Goal: Find specific page/section: Find specific page/section

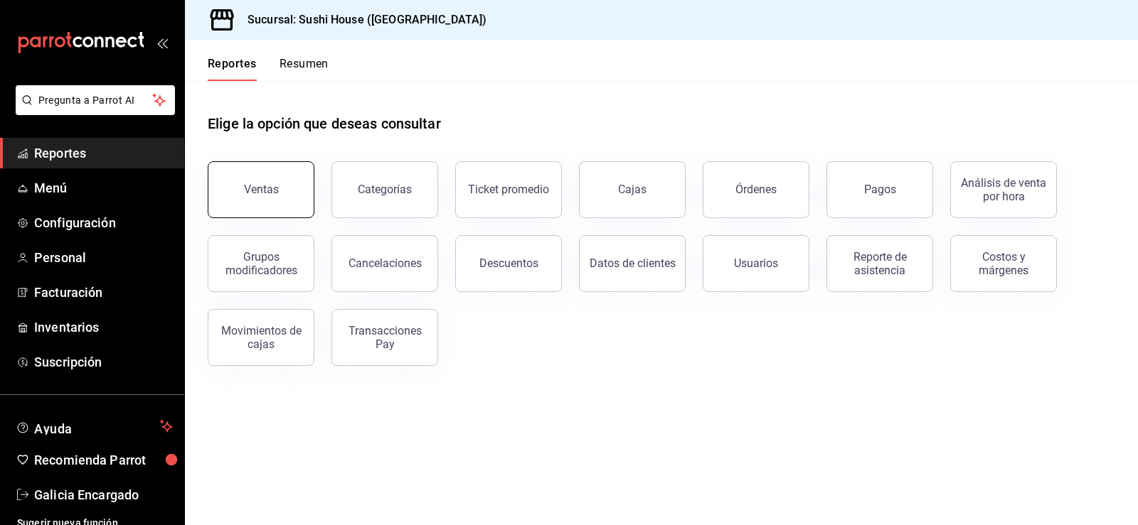
click at [275, 195] on div "Ventas" at bounding box center [261, 190] width 35 height 14
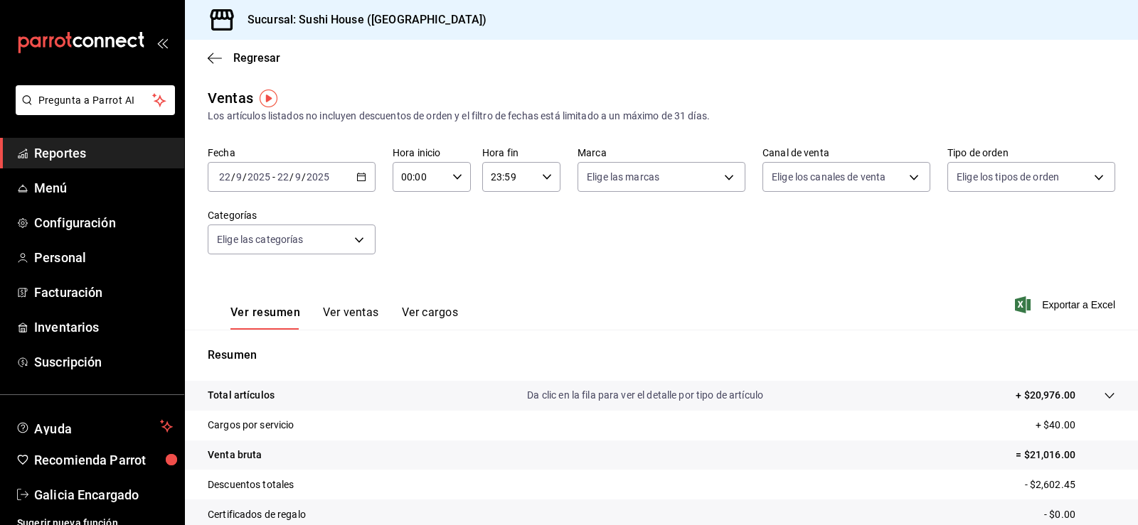
click at [91, 170] on ul "Reportes Menú Configuración Personal Facturación Inventarios Suscripción" at bounding box center [92, 258] width 184 height 240
click at [80, 157] on span "Reportes" at bounding box center [103, 153] width 139 height 19
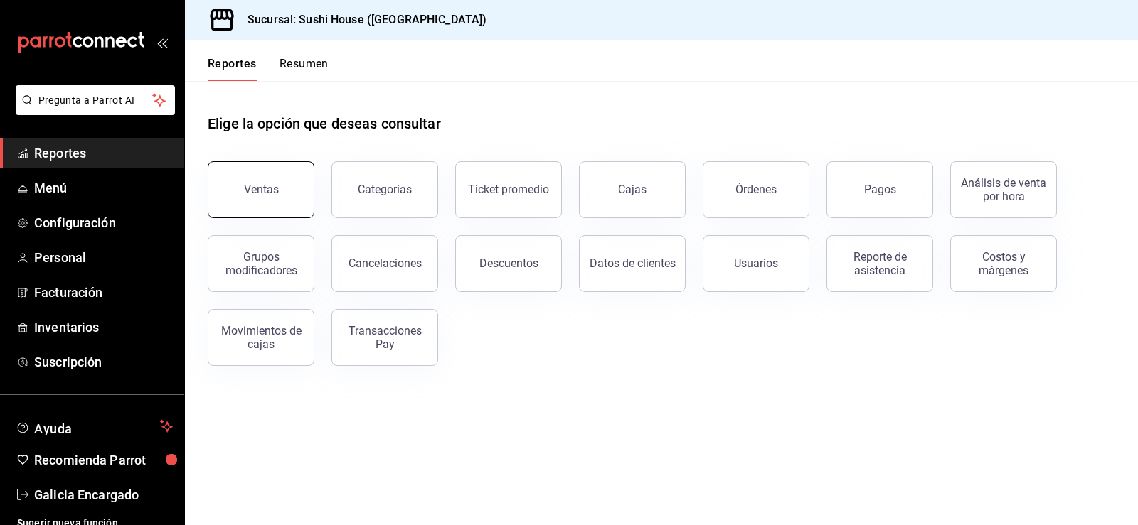
click at [222, 200] on button "Ventas" at bounding box center [261, 189] width 107 height 57
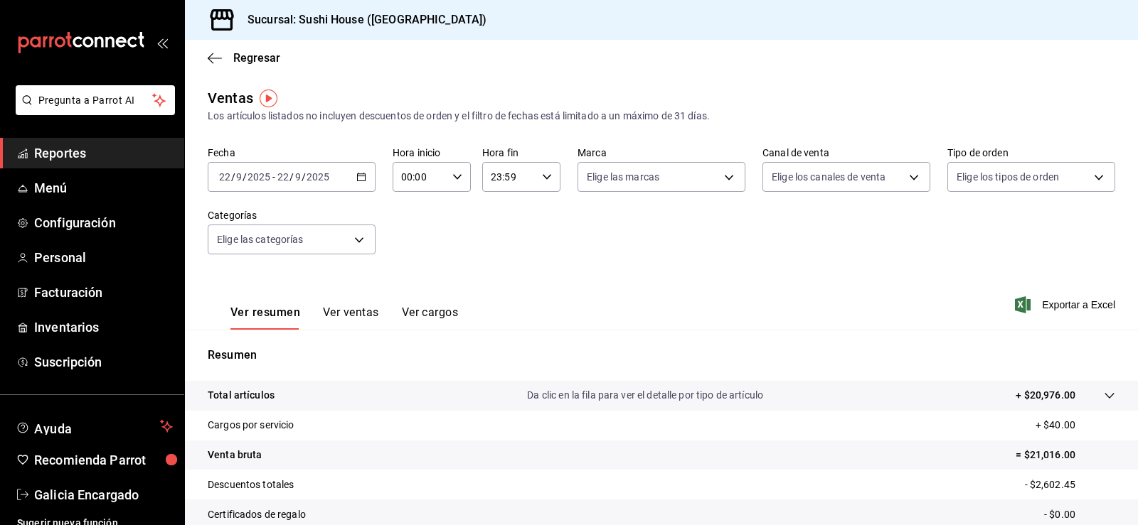
click at [70, 142] on link "Reportes" at bounding box center [92, 153] width 184 height 31
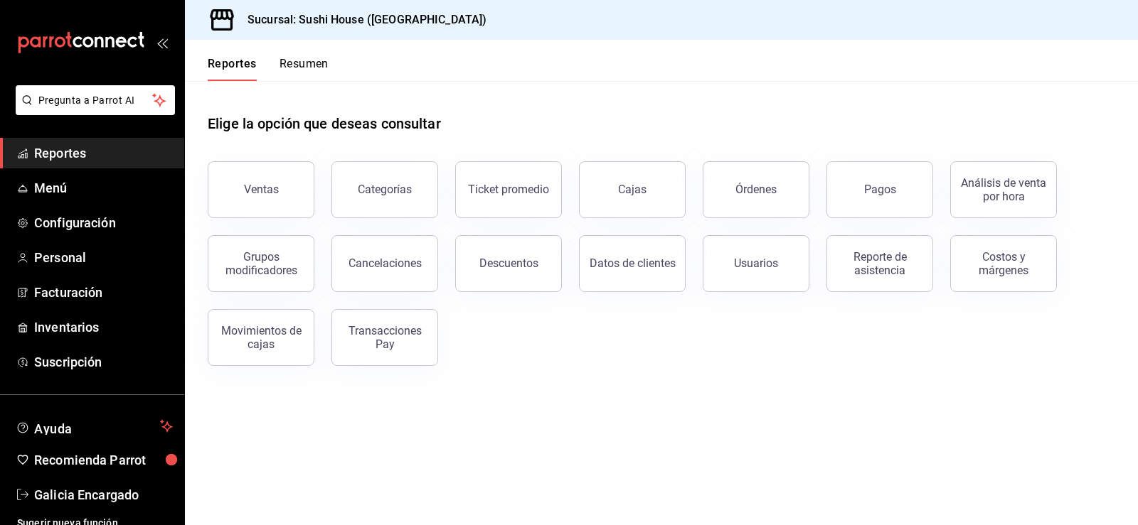
click at [292, 73] on button "Resumen" at bounding box center [303, 69] width 49 height 24
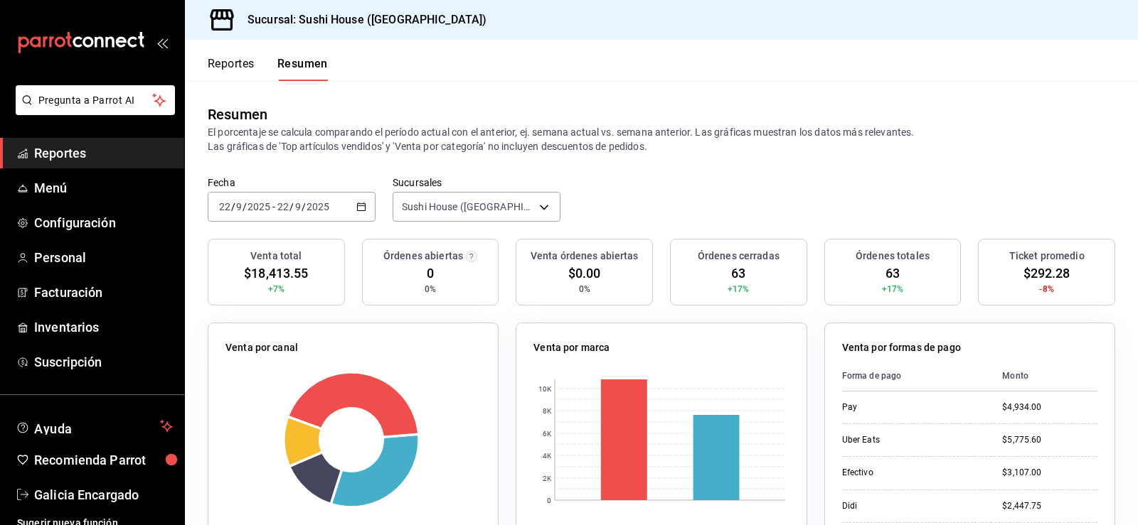
click at [58, 154] on span "Reportes" at bounding box center [103, 153] width 139 height 19
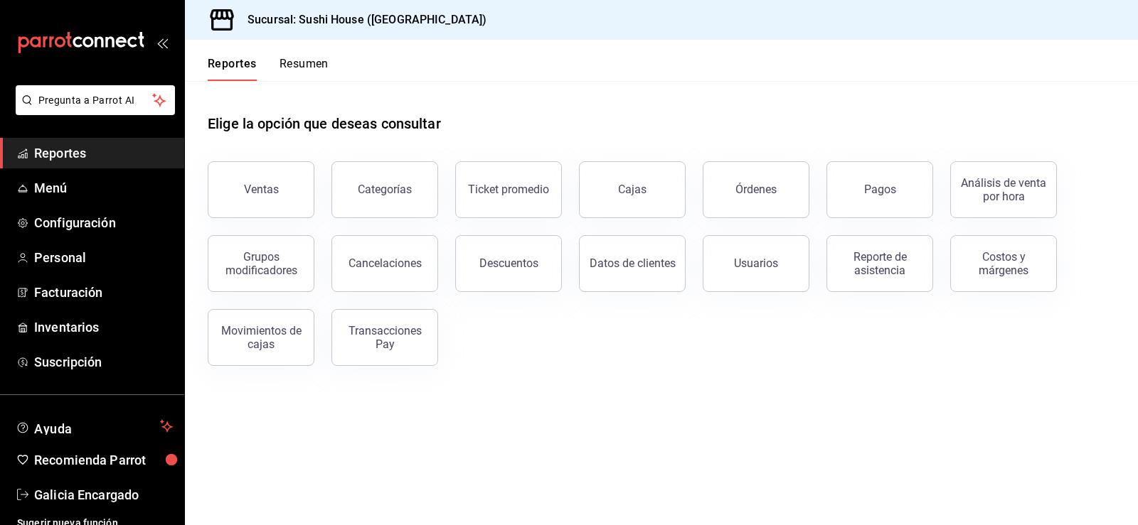
click at [305, 67] on button "Resumen" at bounding box center [303, 69] width 49 height 24
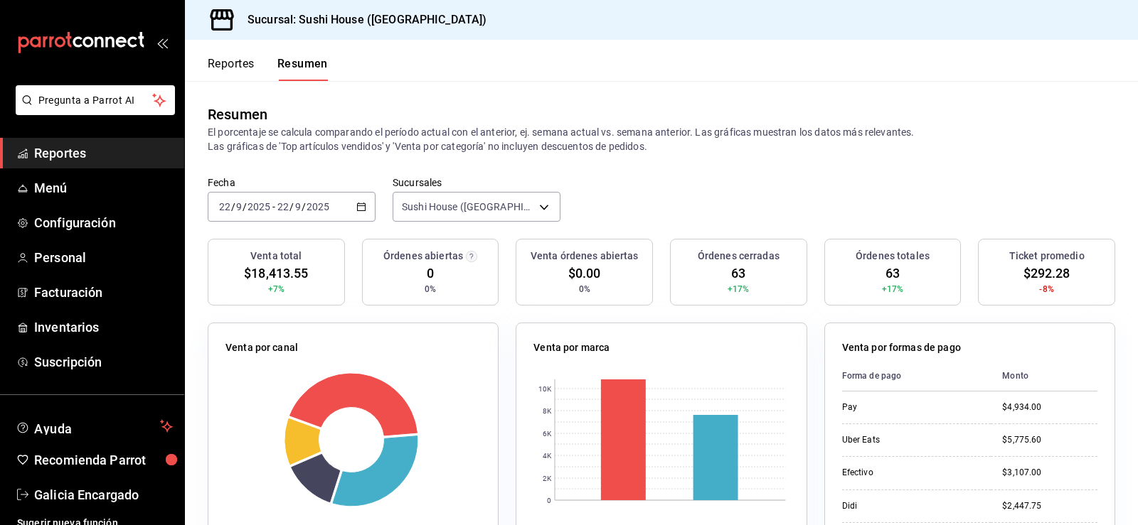
click at [74, 150] on span "Reportes" at bounding box center [103, 153] width 139 height 19
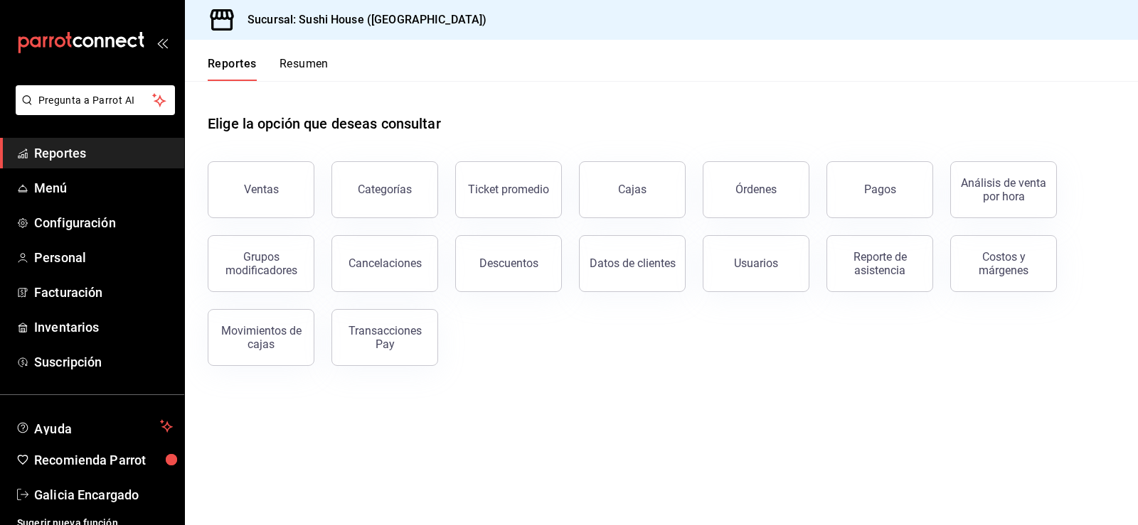
click at [76, 148] on span "Reportes" at bounding box center [103, 153] width 139 height 19
click at [297, 69] on button "Resumen" at bounding box center [303, 69] width 49 height 24
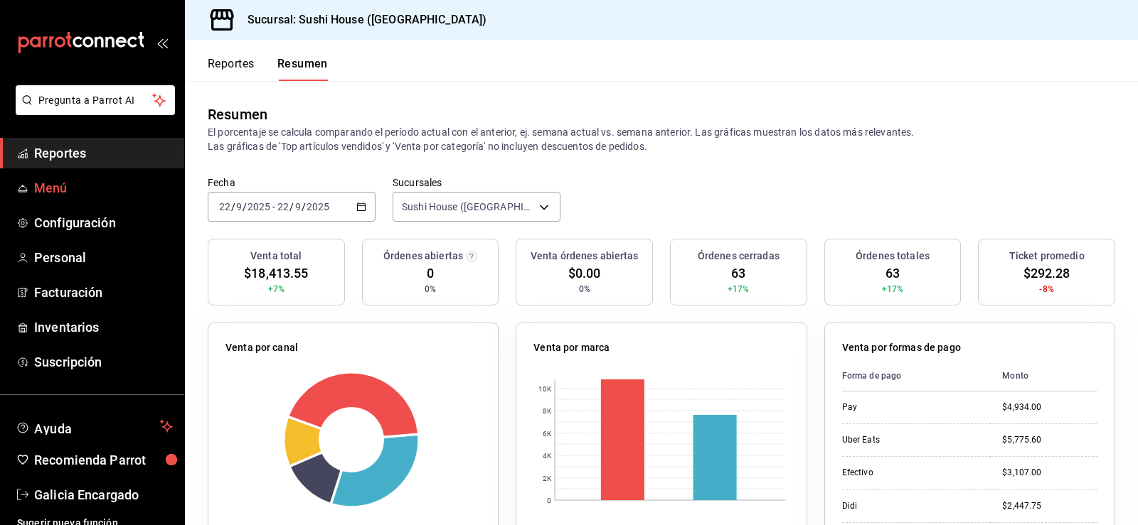
click at [85, 151] on span "Reportes" at bounding box center [103, 153] width 139 height 19
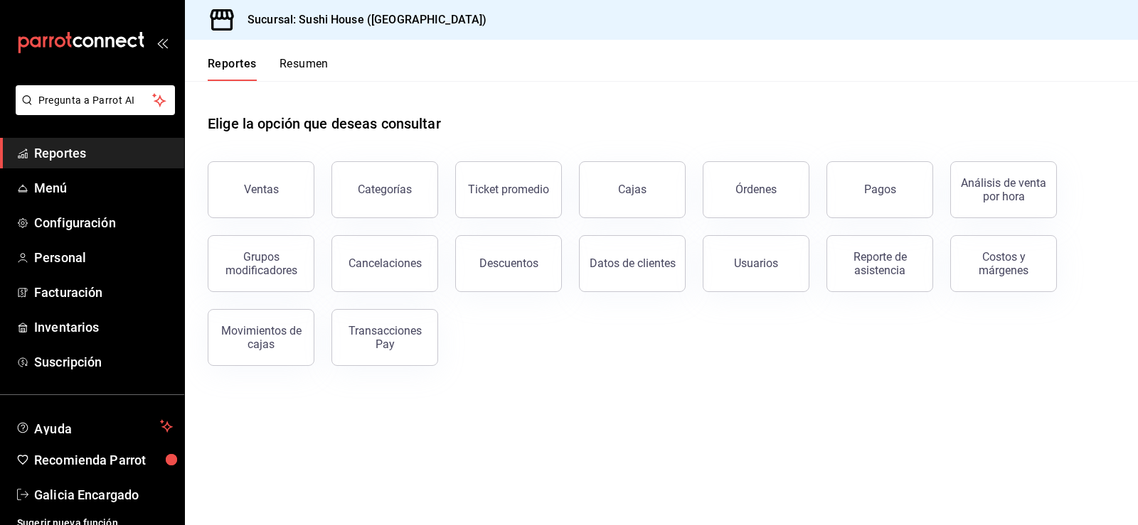
click at [114, 149] on span "Reportes" at bounding box center [103, 153] width 139 height 19
click at [255, 191] on div "Ventas" at bounding box center [261, 190] width 35 height 14
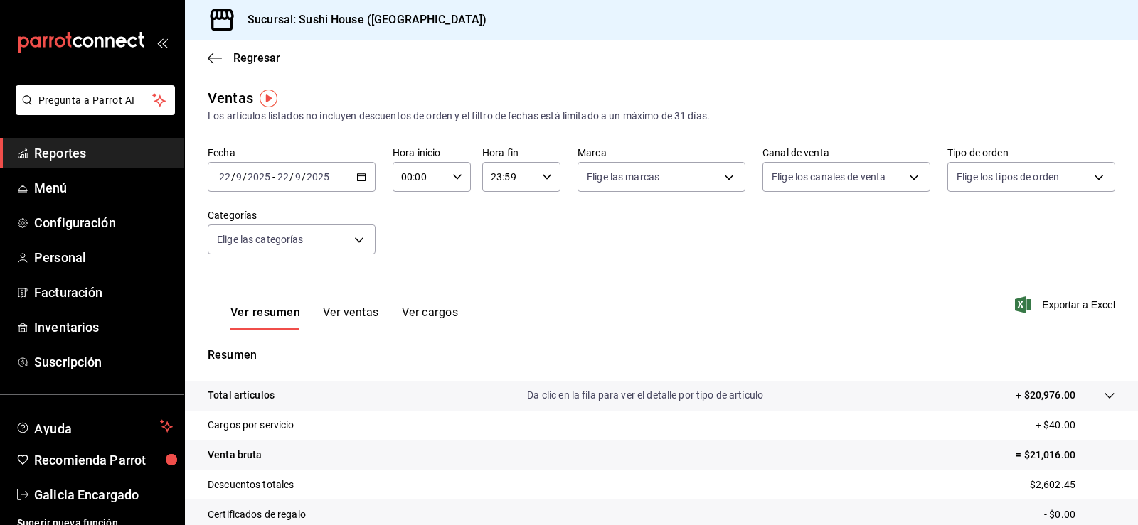
click at [75, 142] on link "Reportes" at bounding box center [92, 153] width 184 height 31
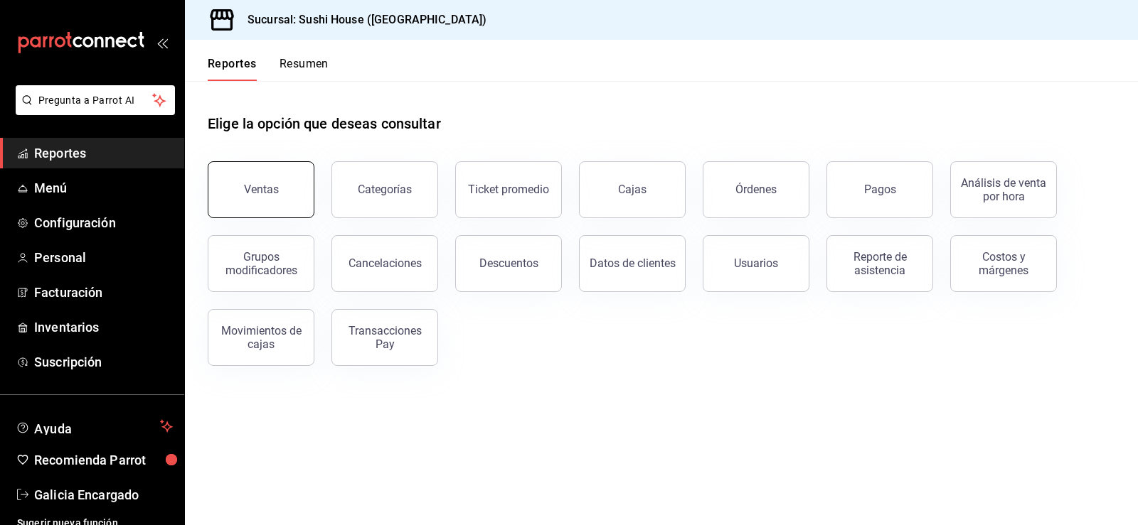
click at [243, 189] on button "Ventas" at bounding box center [261, 189] width 107 height 57
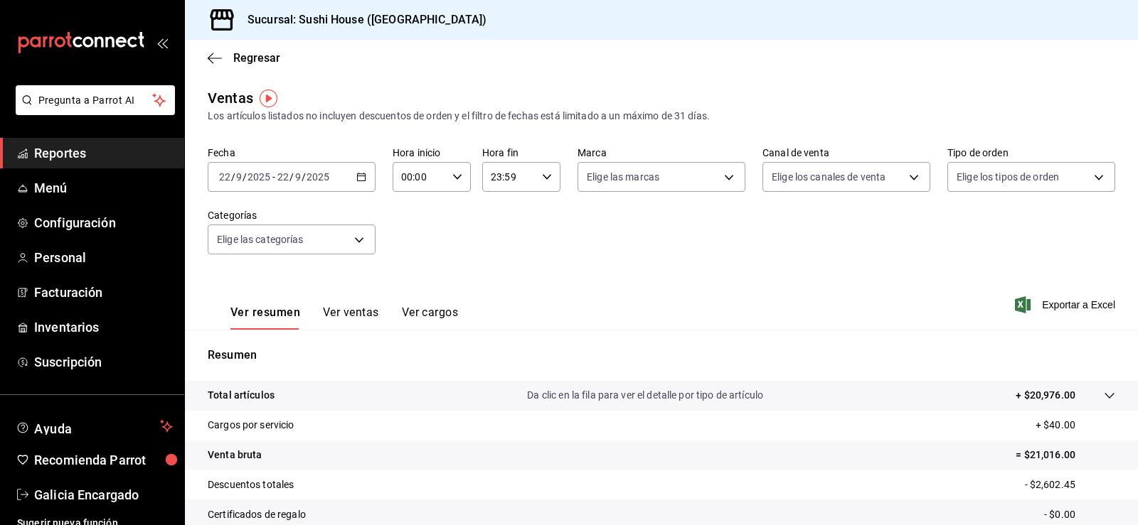
click at [102, 146] on span "Reportes" at bounding box center [103, 153] width 139 height 19
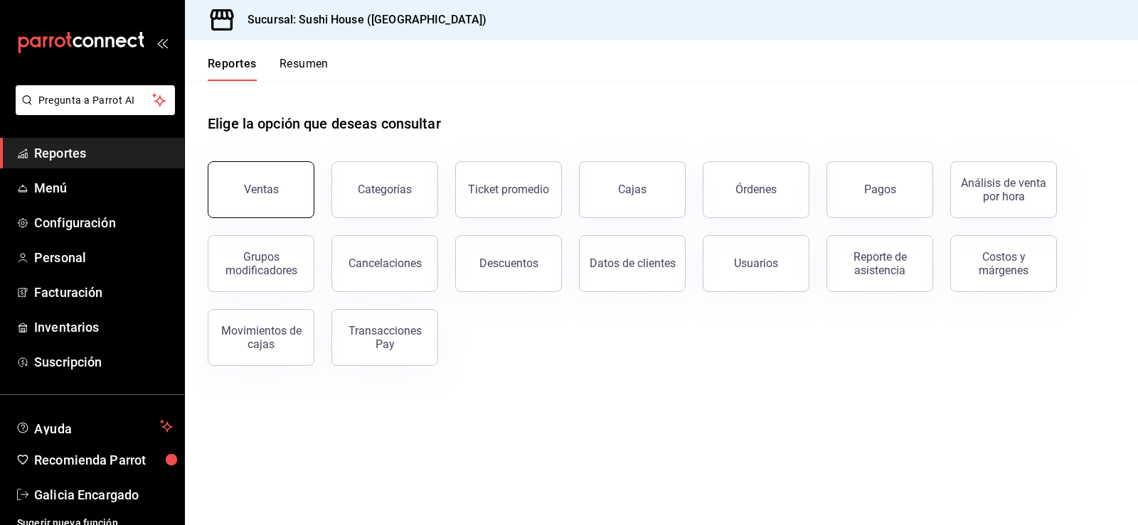
click at [261, 186] on div "Ventas" at bounding box center [261, 190] width 35 height 14
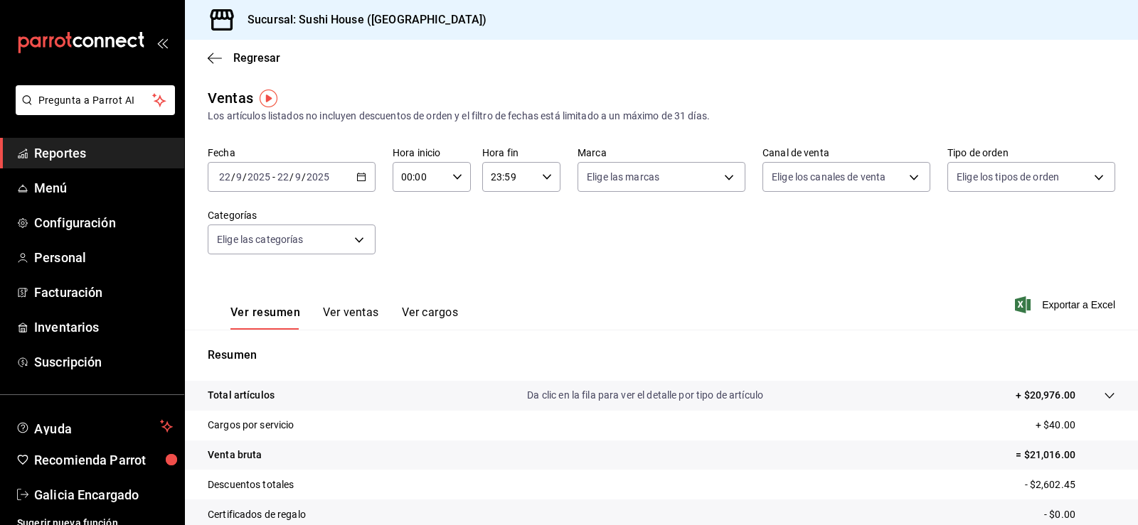
click at [112, 151] on span "Reportes" at bounding box center [103, 153] width 139 height 19
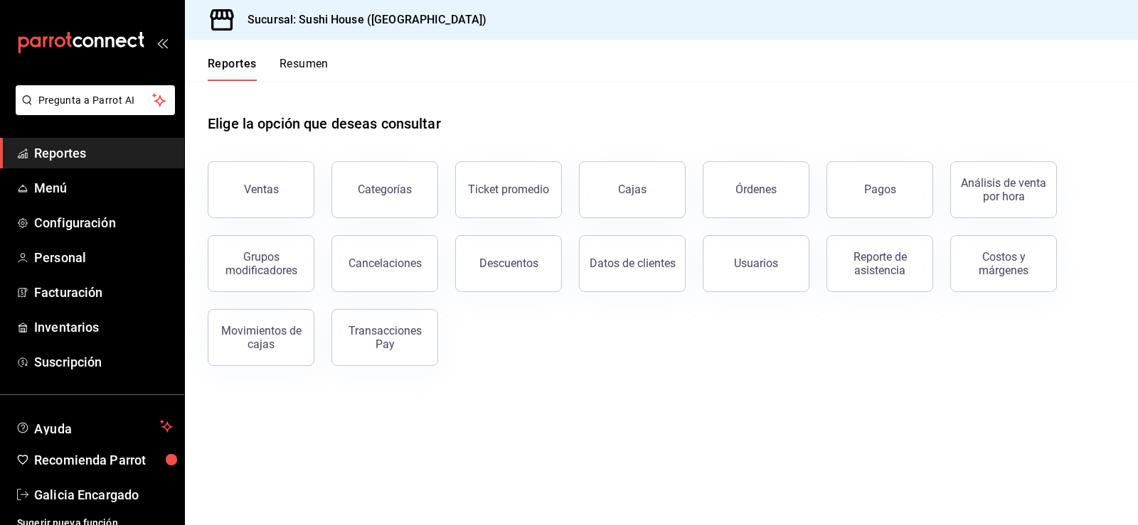
click at [112, 151] on span "Reportes" at bounding box center [103, 153] width 139 height 19
click at [73, 156] on span "Reportes" at bounding box center [103, 153] width 139 height 19
click at [291, 193] on button "Ventas" at bounding box center [261, 189] width 107 height 57
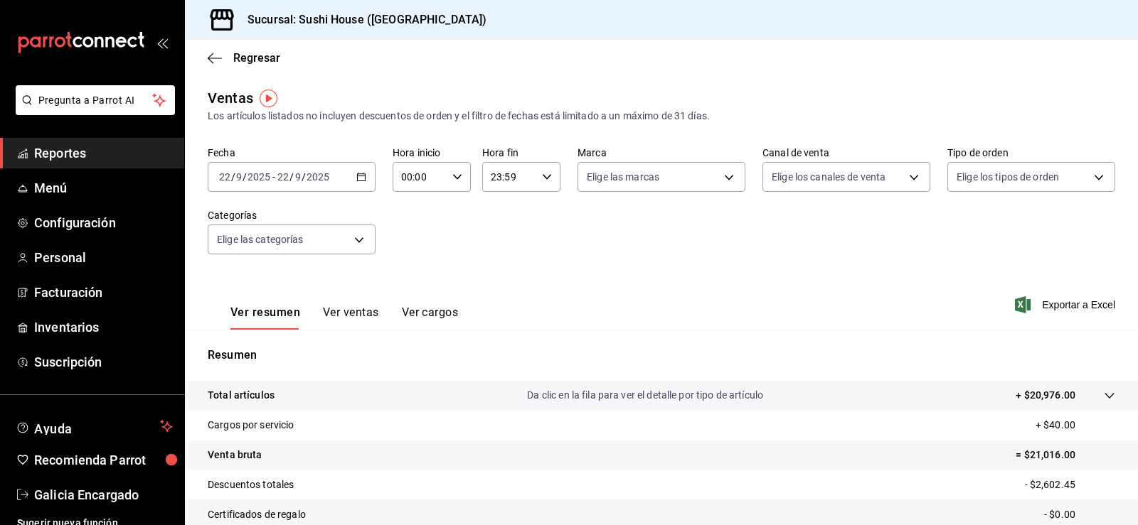
click at [62, 154] on span "Reportes" at bounding box center [103, 153] width 139 height 19
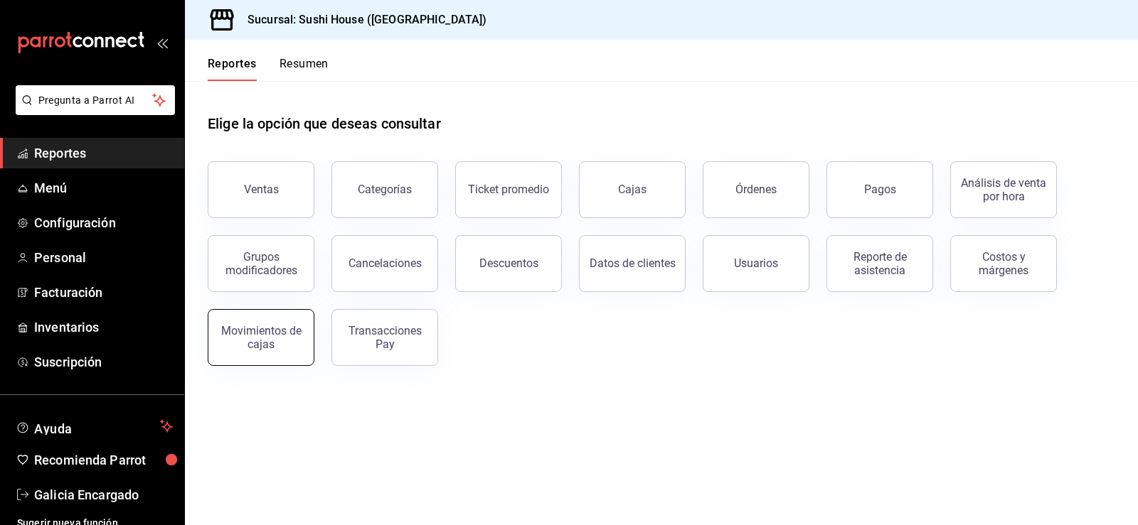
click at [264, 333] on div "Movimientos de cajas" at bounding box center [261, 337] width 88 height 27
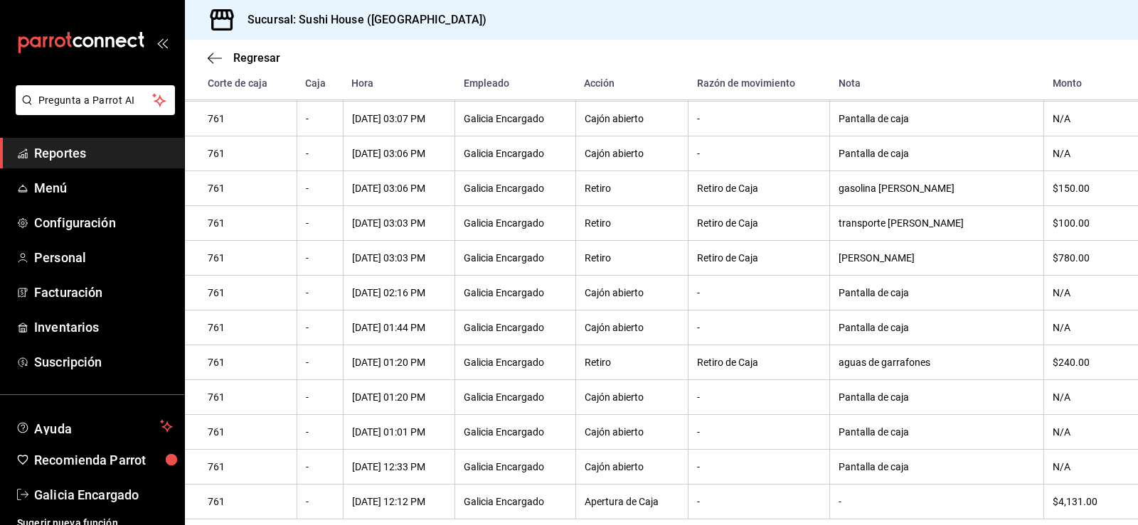
scroll to position [1010, 0]
